Goal: Information Seeking & Learning: Compare options

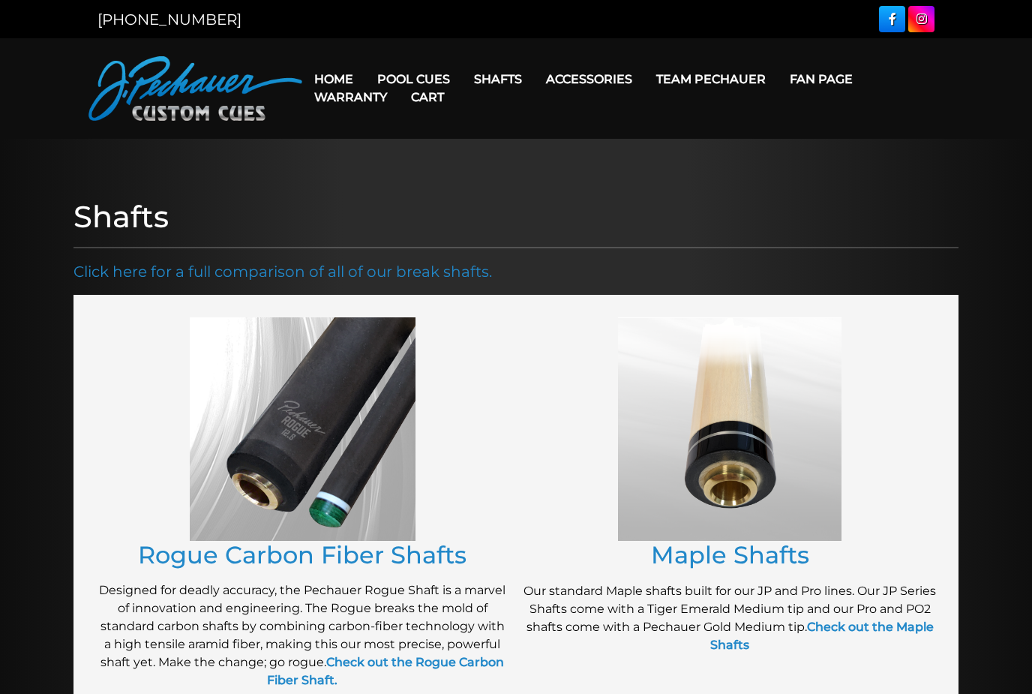
click at [407, 121] on link "JP Series (T) – NEW" at bounding box center [459, 121] width 185 height 21
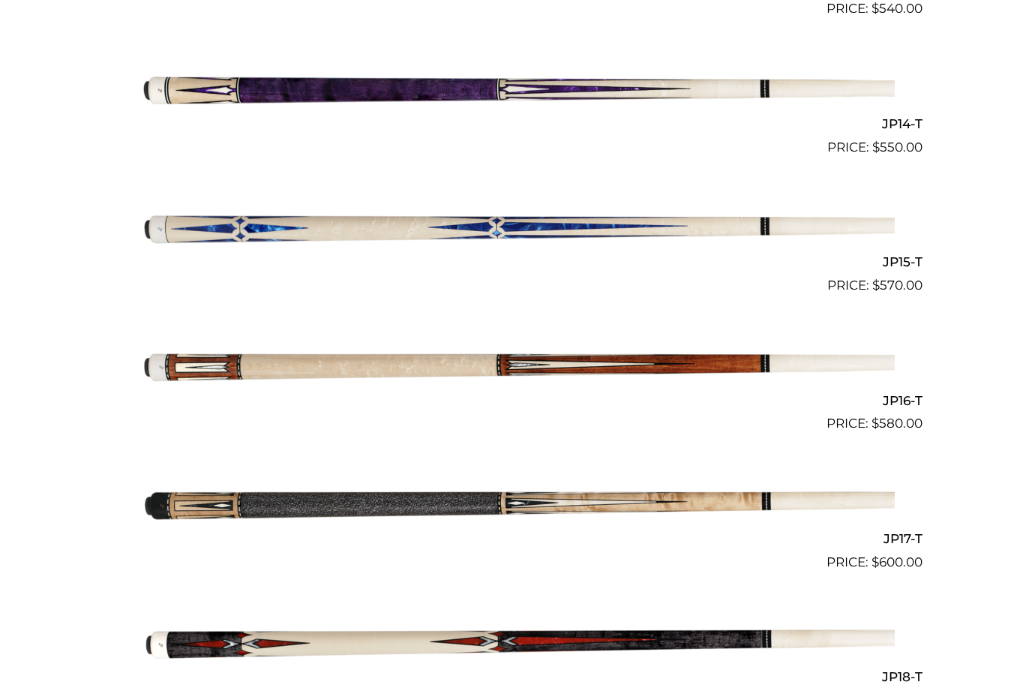
scroll to position [2253, 0]
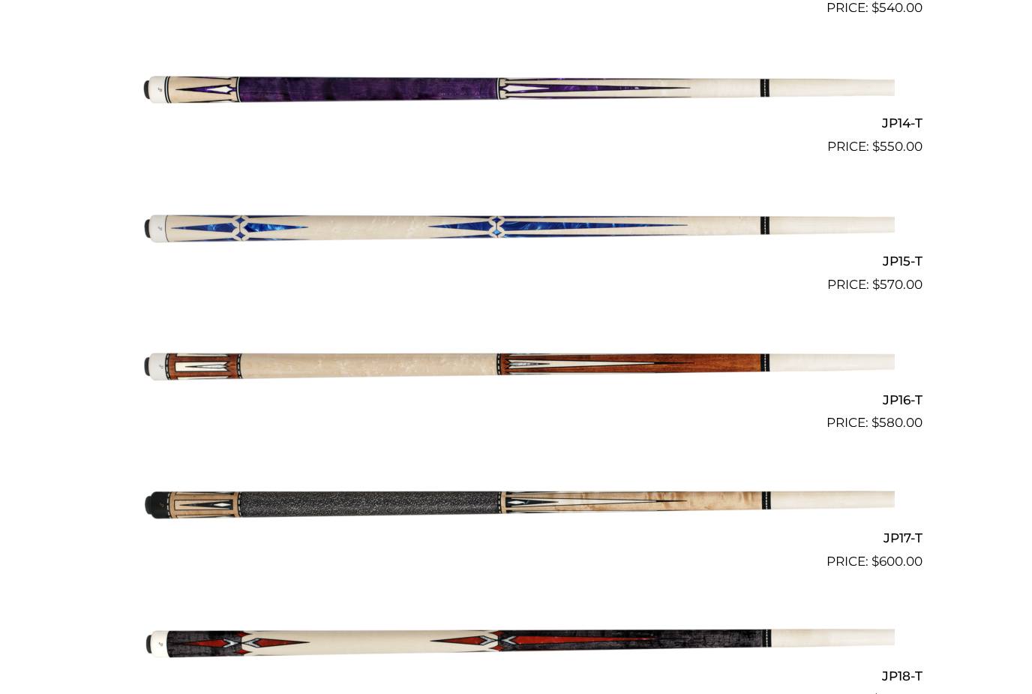
click at [182, 352] on img at bounding box center [516, 364] width 758 height 126
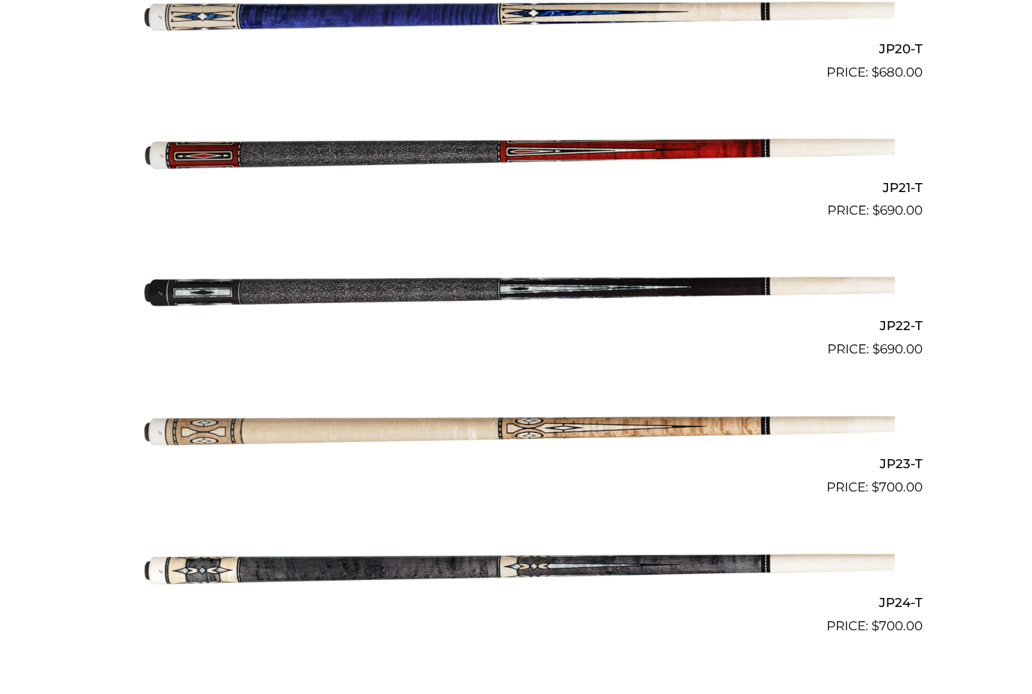
scroll to position [3198, 0]
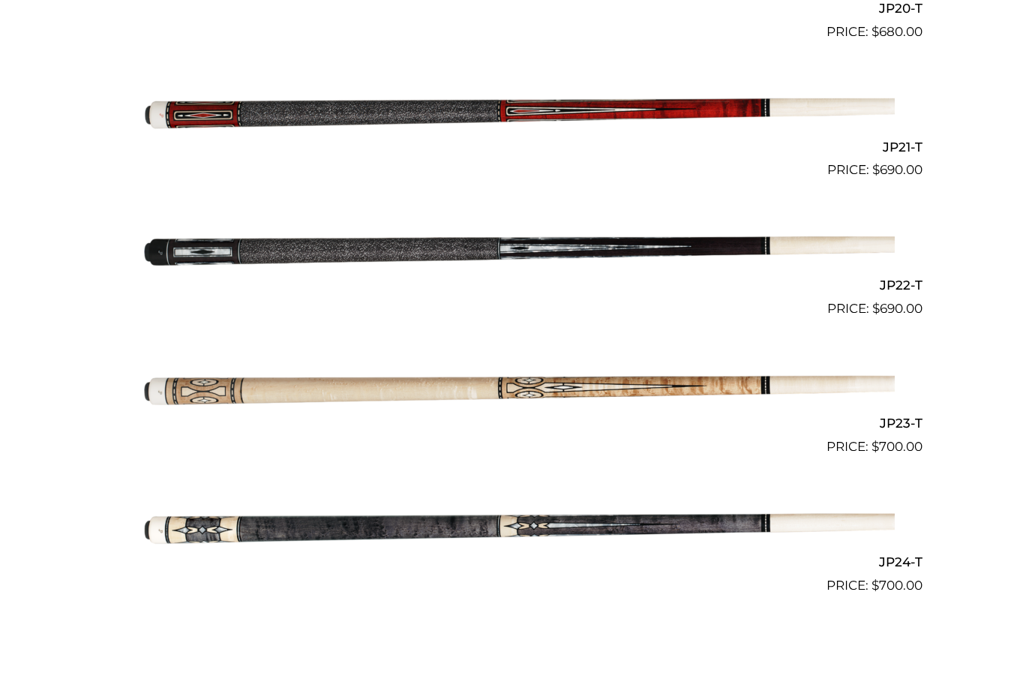
click at [188, 384] on img at bounding box center [516, 388] width 758 height 126
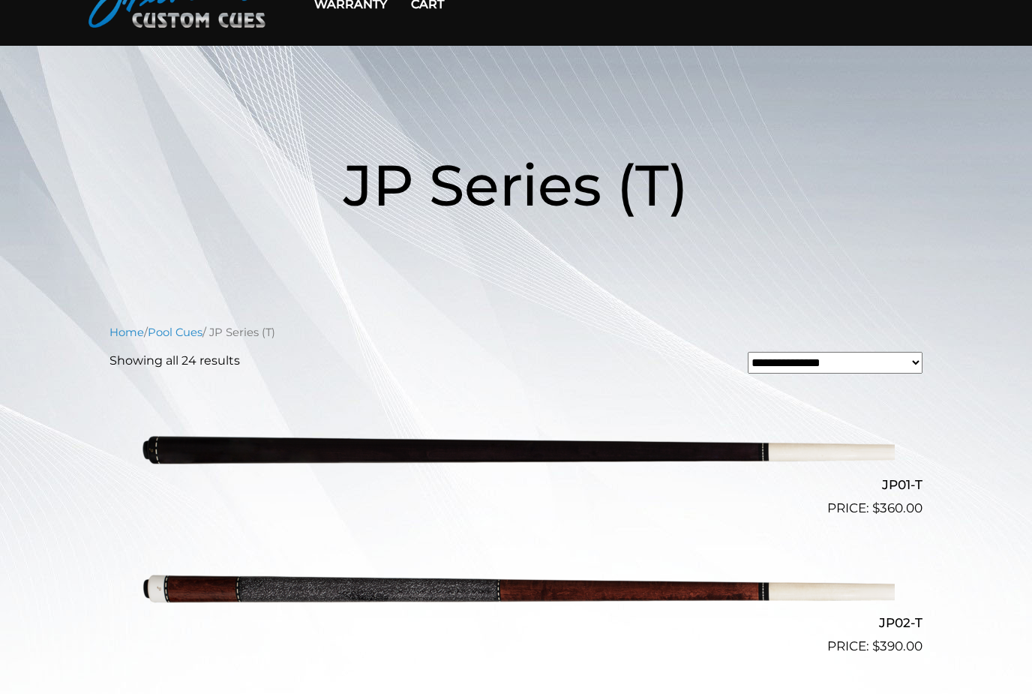
scroll to position [0, 0]
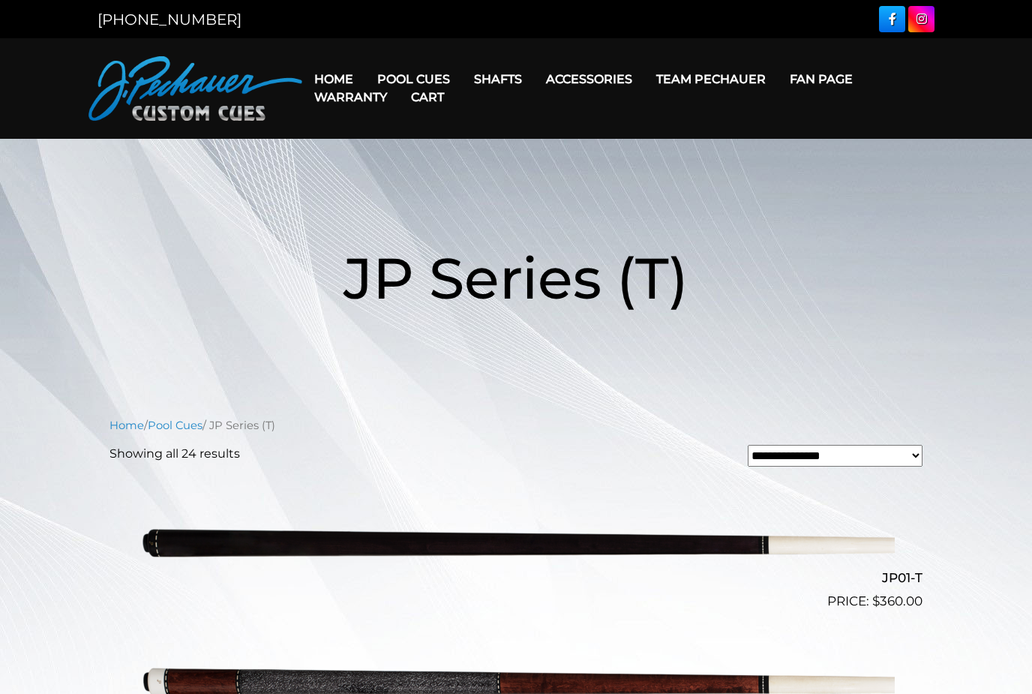
click at [407, 149] on link "Pro Series (R) – NEW" at bounding box center [459, 142] width 185 height 21
click at [419, 153] on link "Pro Series (R) – NEW" at bounding box center [459, 142] width 185 height 21
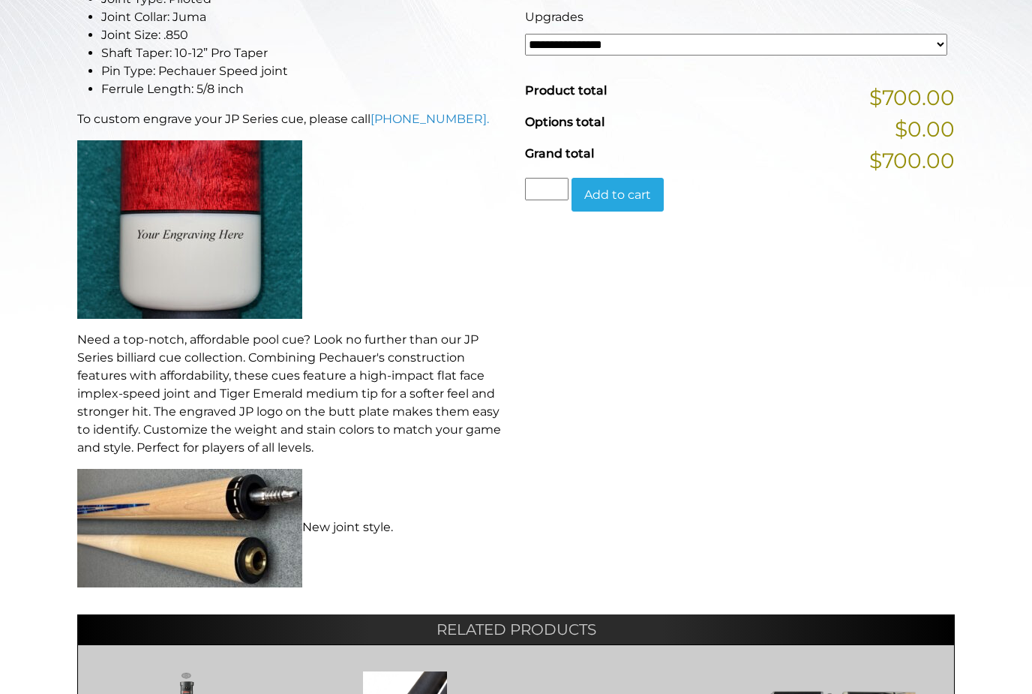
scroll to position [529, 0]
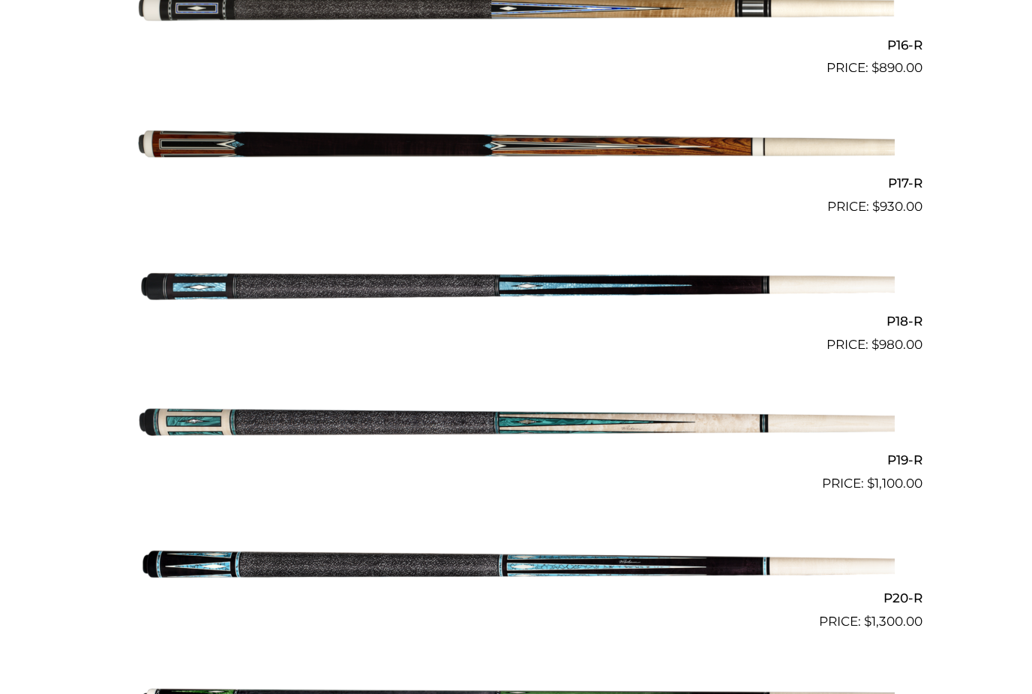
scroll to position [2609, 0]
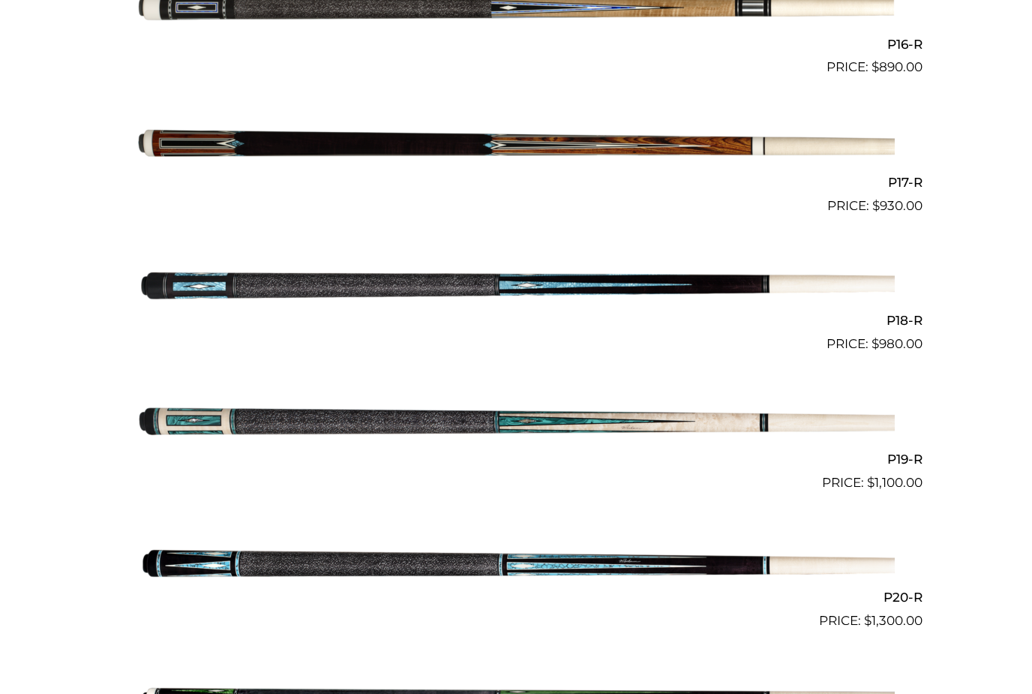
click at [199, 122] on img at bounding box center [516, 146] width 758 height 126
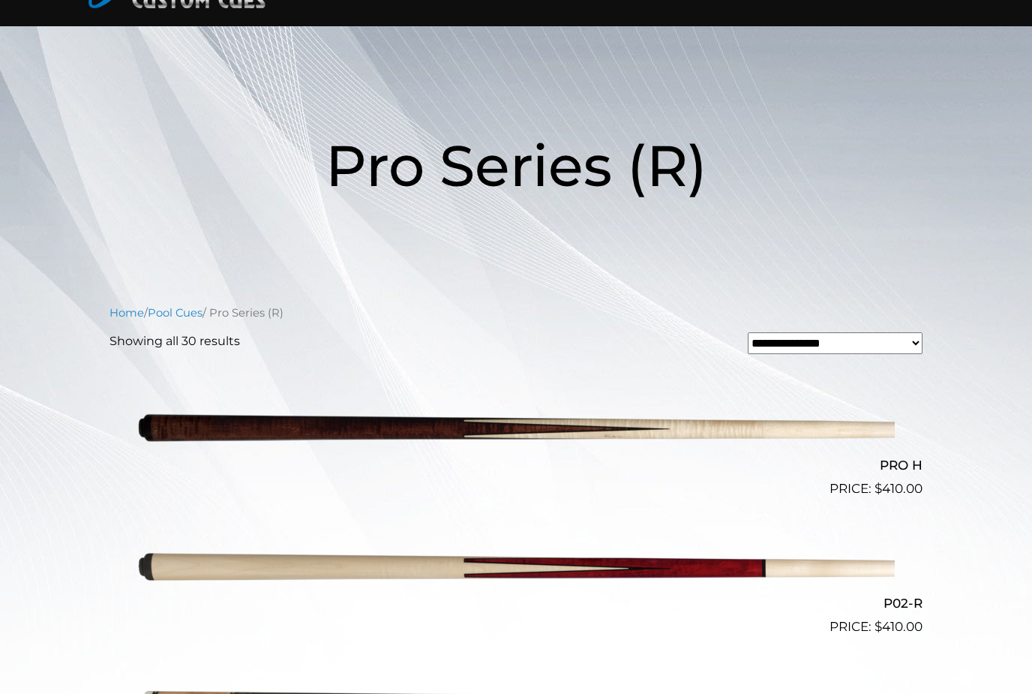
scroll to position [0, 0]
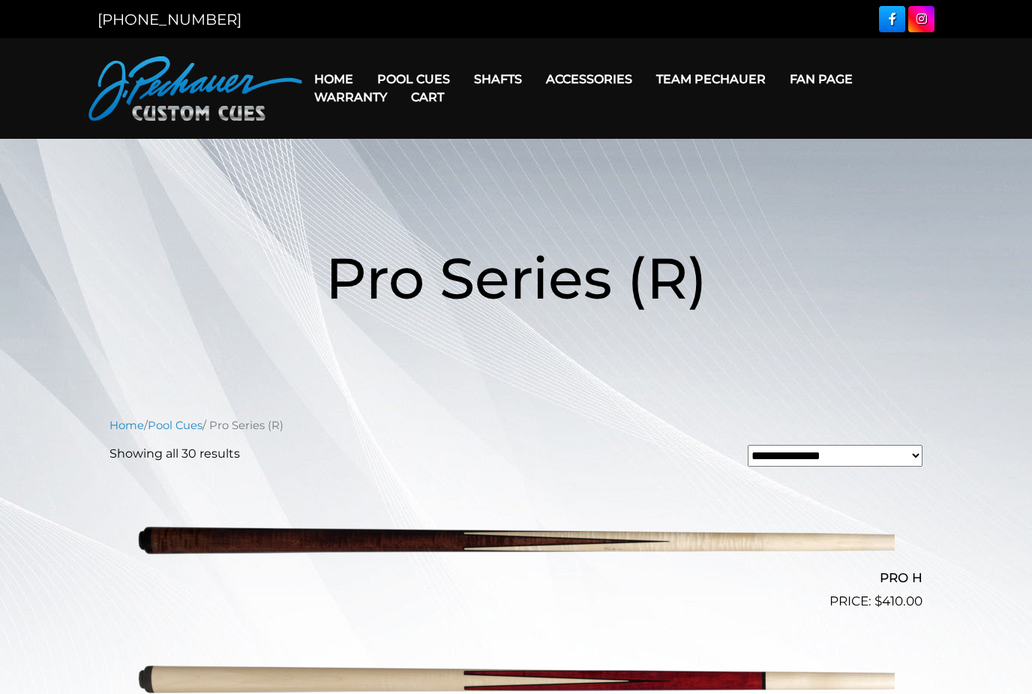
click at [389, 175] on link "Champion Collection" at bounding box center [459, 164] width 185 height 21
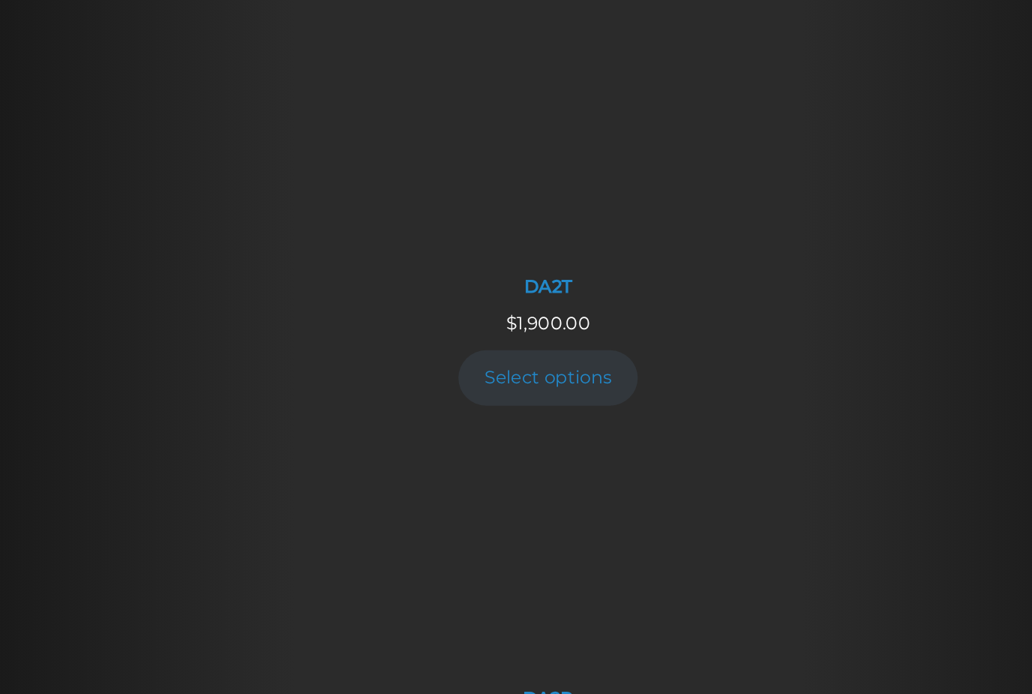
scroll to position [2019, 0]
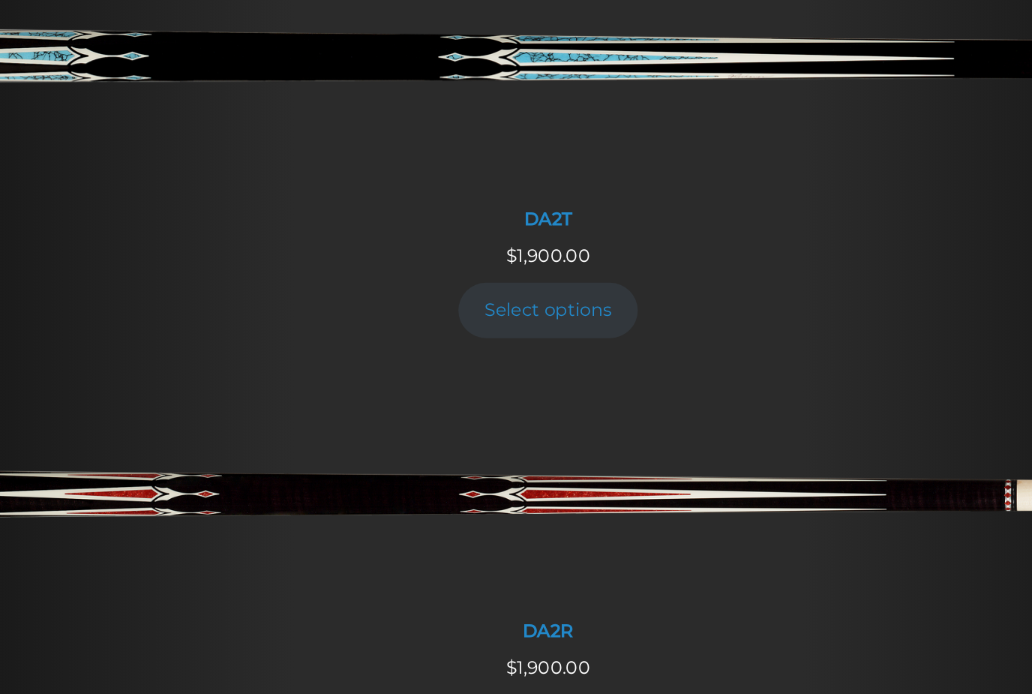
click at [186, 320] on img at bounding box center [516, 391] width 855 height 143
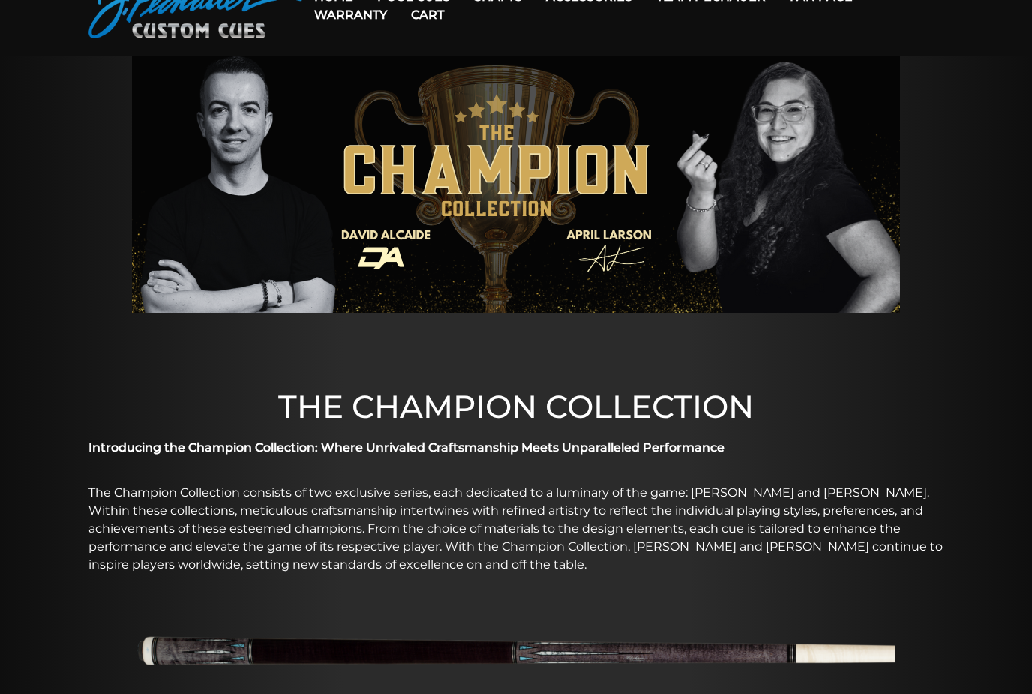
scroll to position [0, 0]
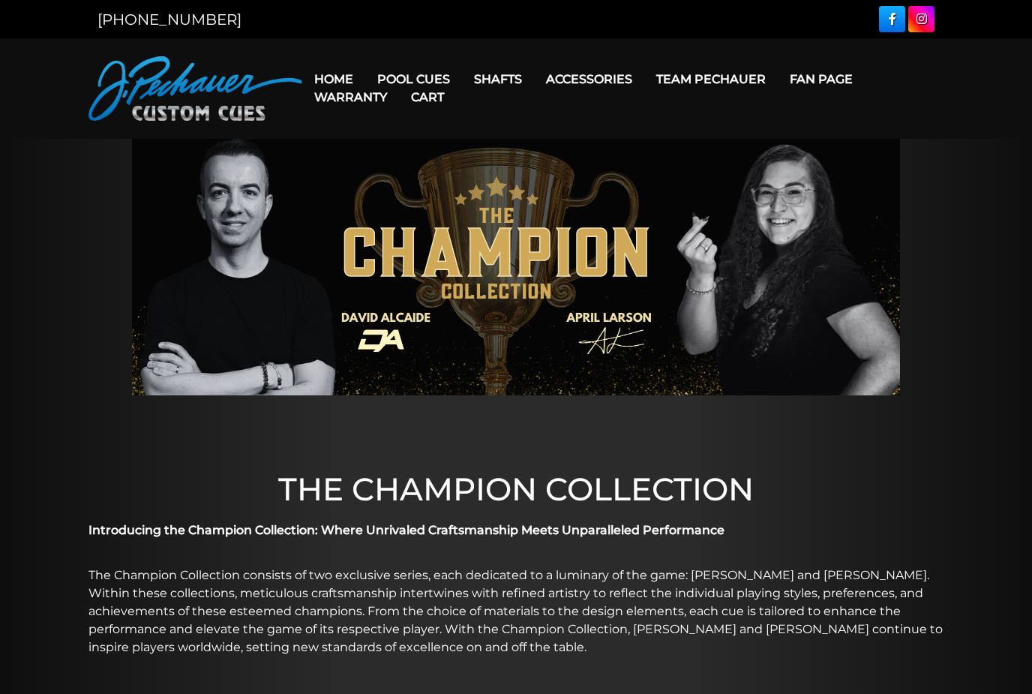
click at [397, 132] on link "JP Series (T) – NEW" at bounding box center [459, 121] width 185 height 21
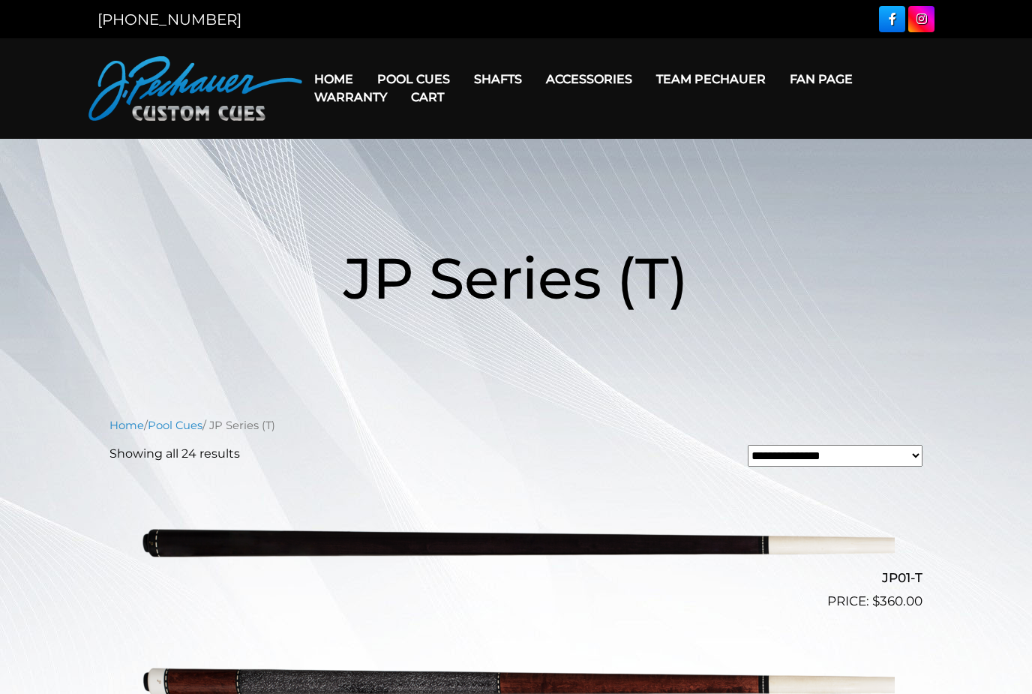
click at [377, 83] on link "Warranty" at bounding box center [350, 97] width 97 height 38
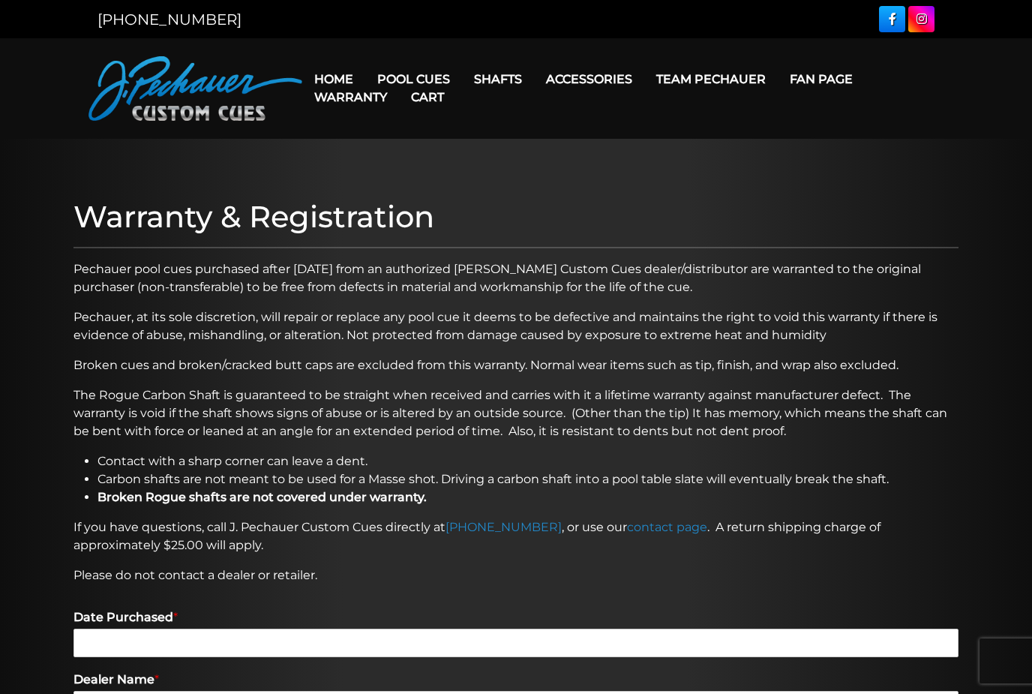
click at [384, 302] on link "Limited Edition" at bounding box center [459, 291] width 185 height 21
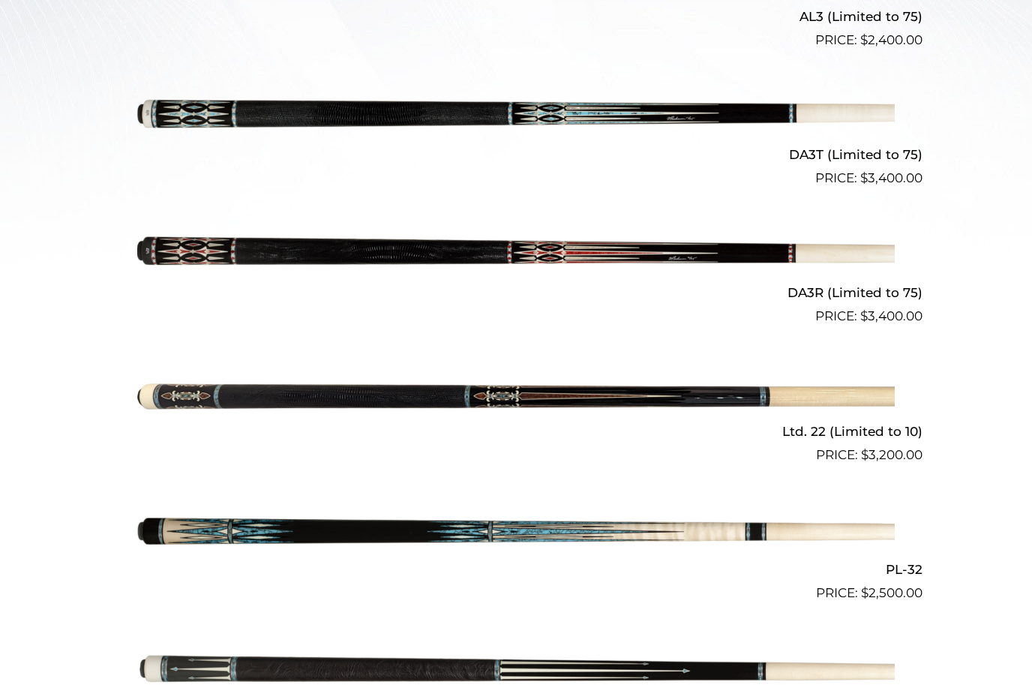
scroll to position [592, 0]
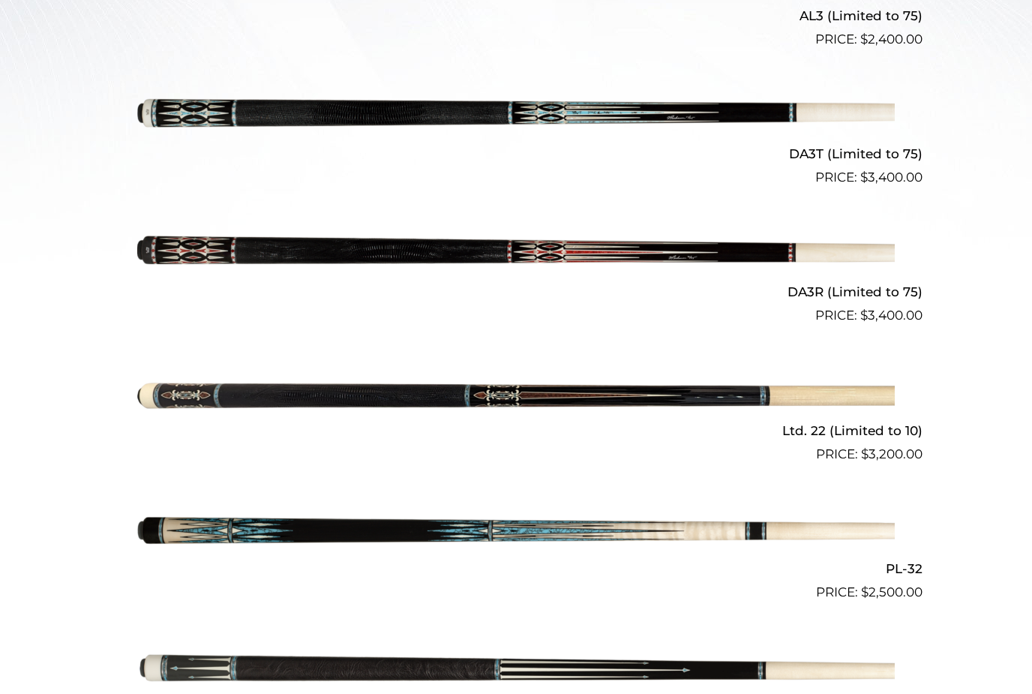
click at [184, 395] on img at bounding box center [516, 395] width 758 height 126
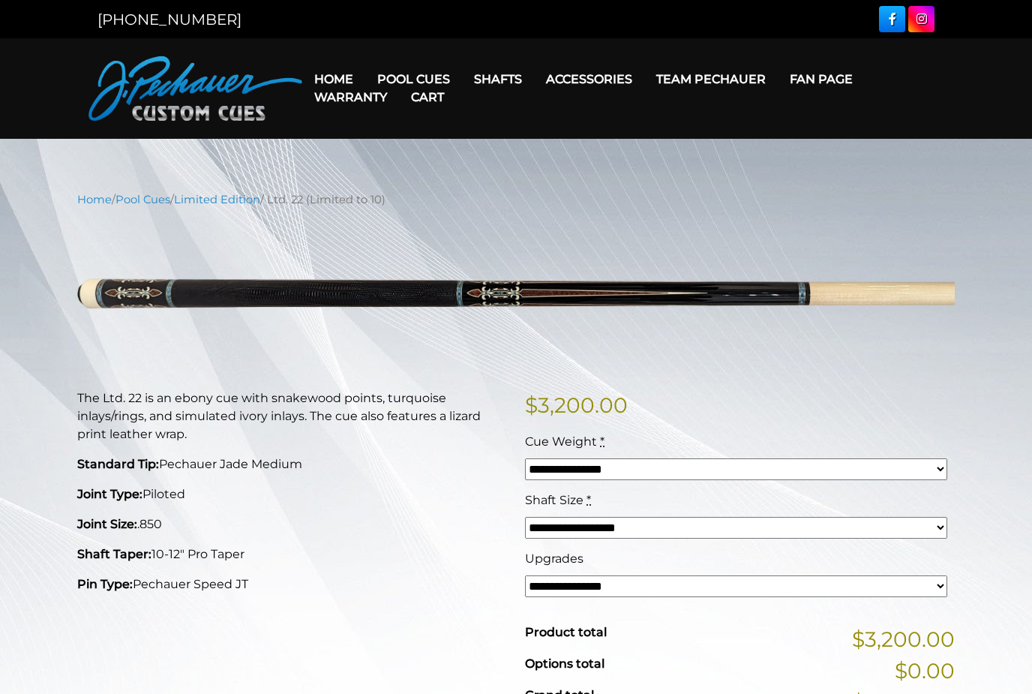
click at [580, 524] on select "**********" at bounding box center [736, 528] width 422 height 22
